Goal: Information Seeking & Learning: Learn about a topic

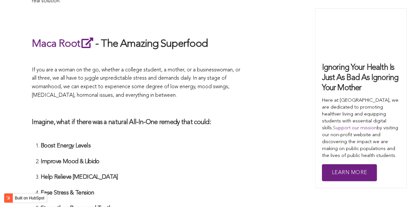
scroll to position [945, 0]
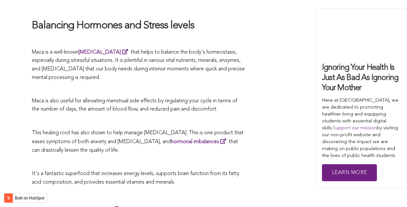
click at [212, 103] on span "Maca is also useful for alleviating menstrual side effects by regulating your c…" at bounding box center [135, 105] width 206 height 14
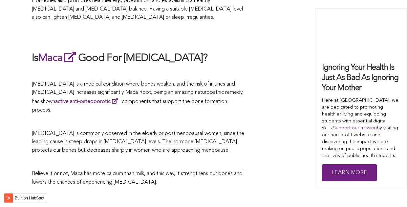
click at [197, 118] on p at bounding box center [139, 122] width 214 height 9
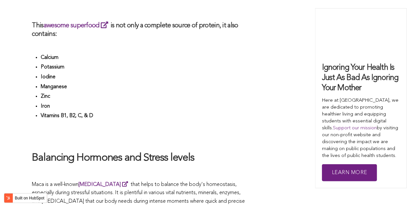
scroll to position [1436, 0]
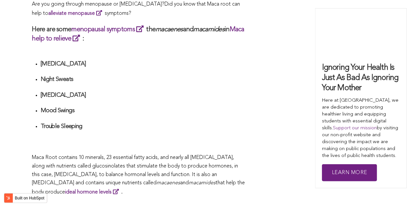
click at [197, 107] on li "Mood Swings" at bounding box center [143, 113] width 205 height 12
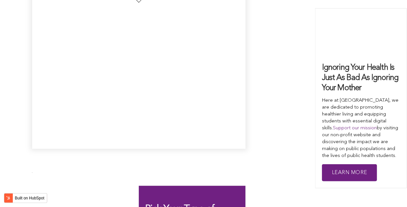
scroll to position [1826, 0]
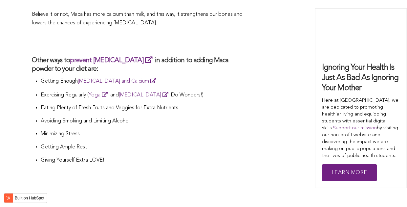
click at [172, 117] on p "Avoiding Smoking and Limiting Alcohol" at bounding box center [143, 121] width 205 height 9
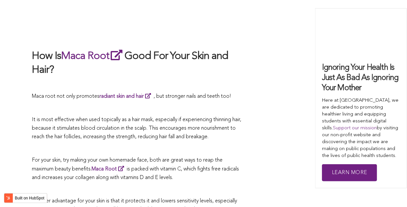
scroll to position [1637, 0]
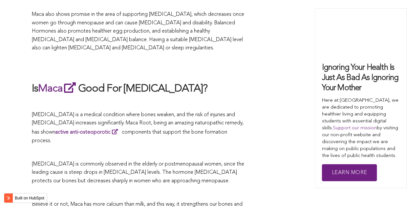
click at [233, 111] on p "[MEDICAL_DATA] is a medical condition where bones weaken, and the risk of injur…" at bounding box center [139, 128] width 214 height 34
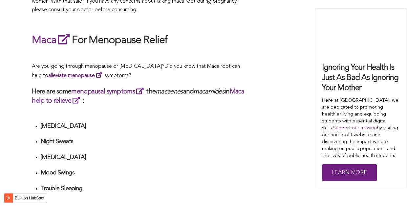
scroll to position [1635, 0]
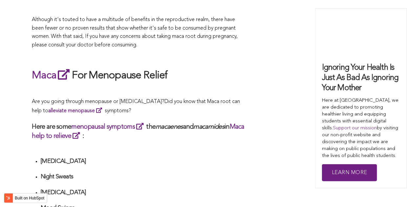
scroll to position [1730, 0]
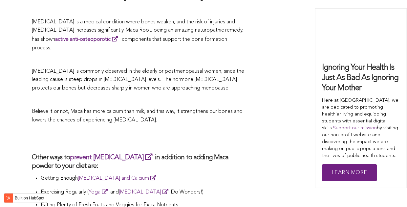
click at [161, 107] on p "Believe it or not, Maca has more calcium than milk, and this way, it strengthen…" at bounding box center [139, 115] width 214 height 17
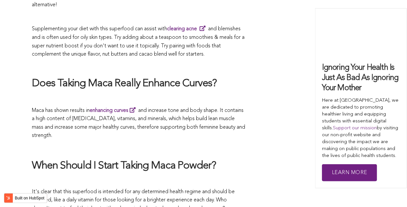
click at [184, 108] on span "Maca has shown results in enhancing curves and increase tone and body shape. It…" at bounding box center [139, 123] width 214 height 31
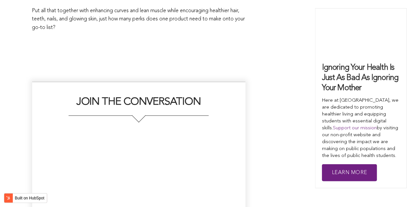
scroll to position [1768, 0]
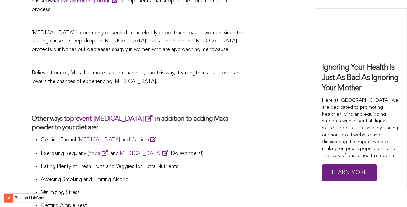
click at [169, 114] on h3 "Other ways to prevent [MEDICAL_DATA] in addition to adding Maca powder to your …" at bounding box center [139, 123] width 214 height 18
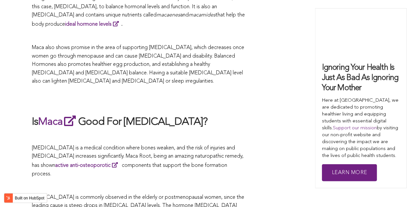
scroll to position [1571, 0]
